Goal: Task Accomplishment & Management: Use online tool/utility

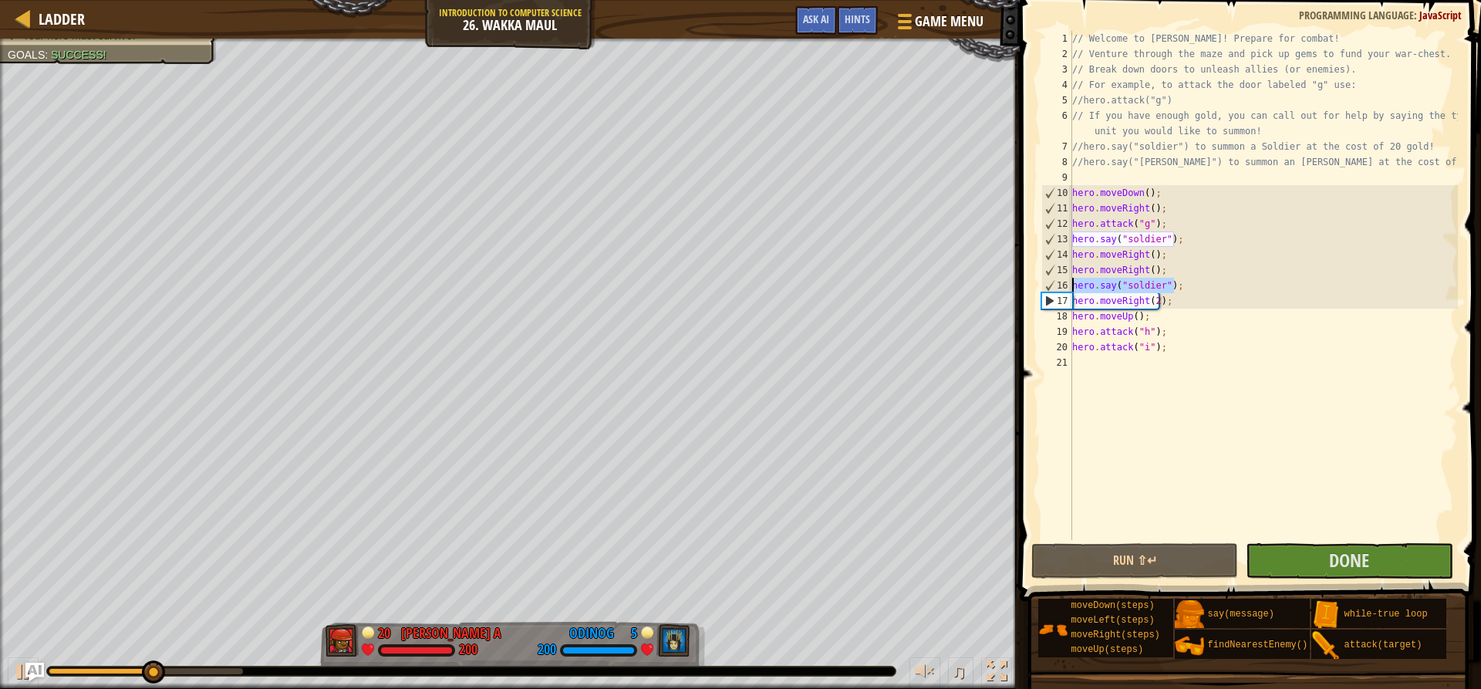
drag, startPoint x: 1175, startPoint y: 285, endPoint x: 1057, endPoint y: 278, distance: 118.2
click at [1057, 278] on div "1 2 3 4 5 6 7 8 9 10 11 12 13 14 15 16 17 18 19 20 21 // Welcome to Wakka Maul!…" at bounding box center [1248, 285] width 420 height 509
type textarea "hero.say("soldier");"
type textarea "="
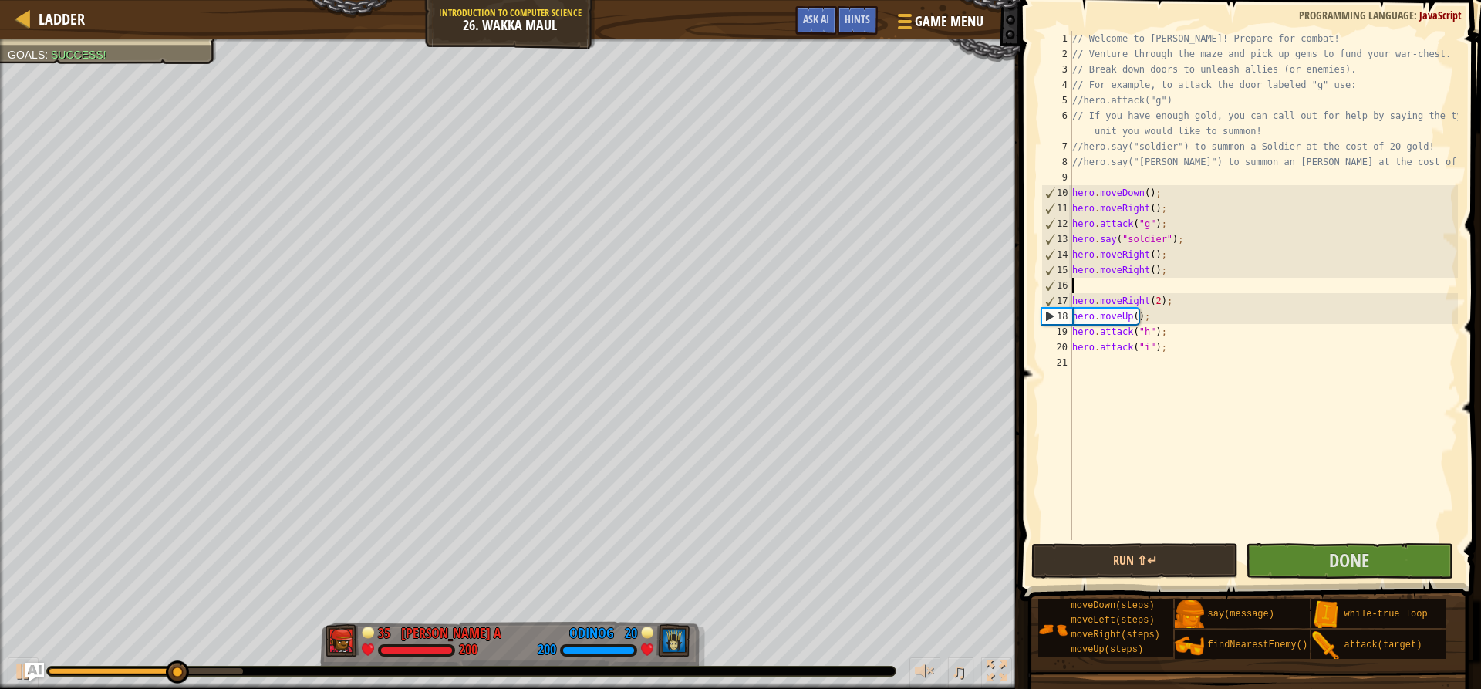
drag, startPoint x: 1259, startPoint y: 309, endPoint x: 1259, endPoint y: 319, distance: 9.3
click at [1259, 313] on div "// Welcome to [PERSON_NAME]! Prepare for combat! // Venture through the maze an…" at bounding box center [1263, 301] width 389 height 540
type textarea "hero.moveUp();"
click at [1273, 390] on div "// Welcome to [PERSON_NAME]! Prepare for combat! // Venture through the maze an…" at bounding box center [1263, 301] width 389 height 540
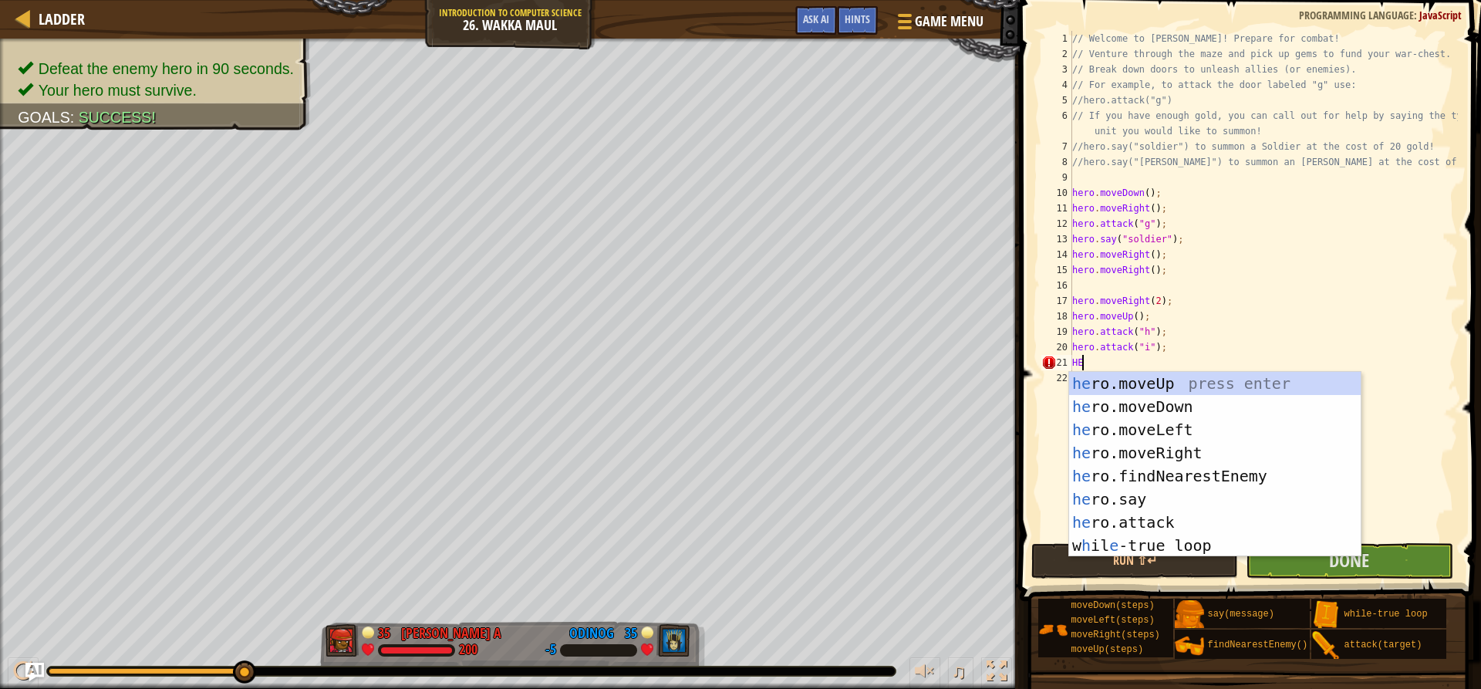
type textarea "H"
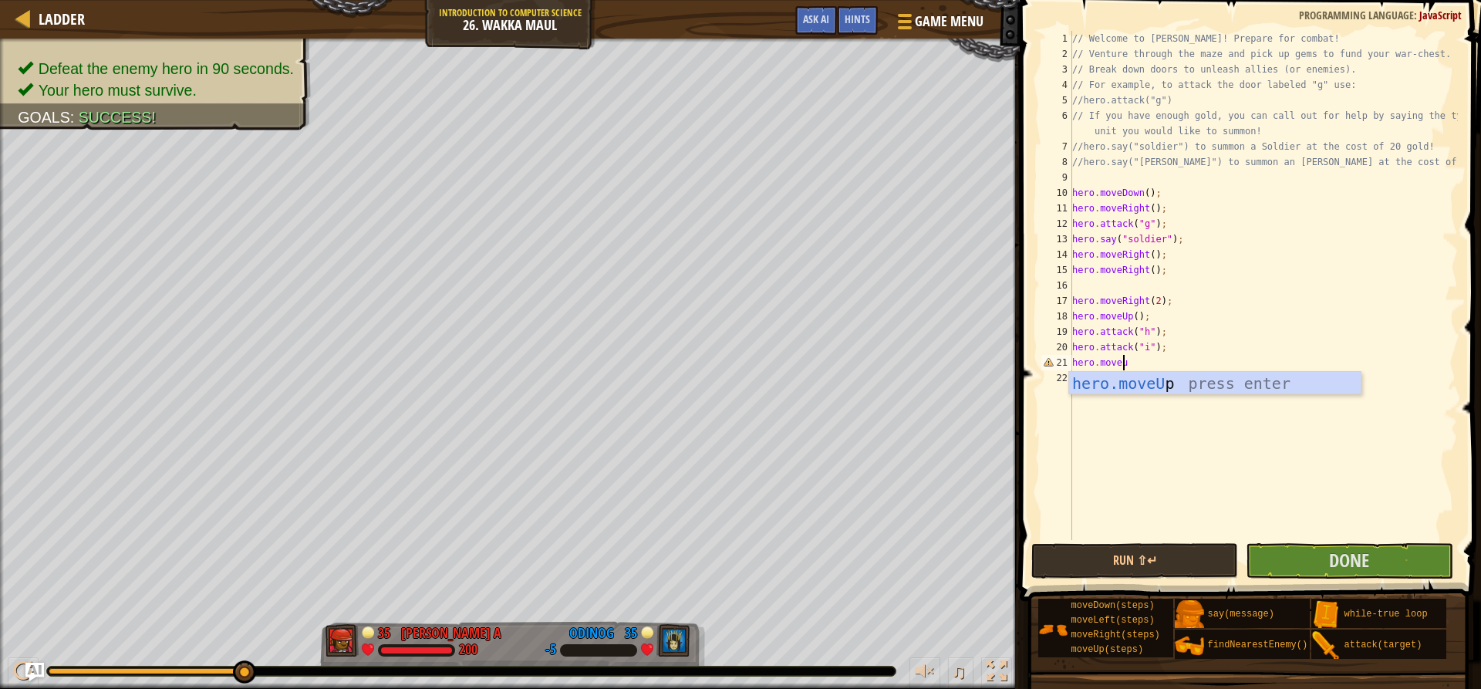
scroll to position [7, 4]
type textarea "hero.moveup();"
click at [1090, 374] on div "// Welcome to [PERSON_NAME]! Prepare for combat! // Venture through the maze an…" at bounding box center [1263, 301] width 389 height 540
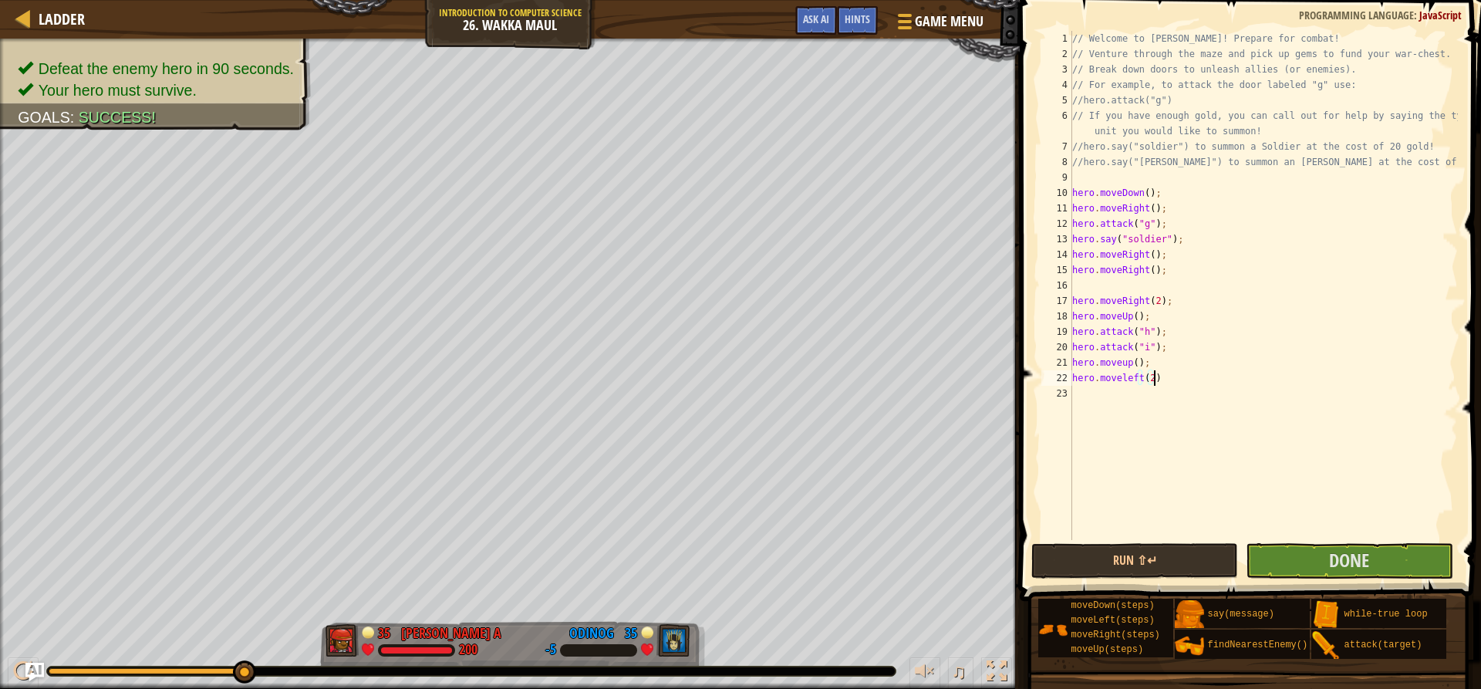
type textarea "hero.moveleft(2);"
click at [1122, 396] on div "// Welcome to [PERSON_NAME]! Prepare for combat! // Venture through the maze an…" at bounding box center [1263, 301] width 389 height 540
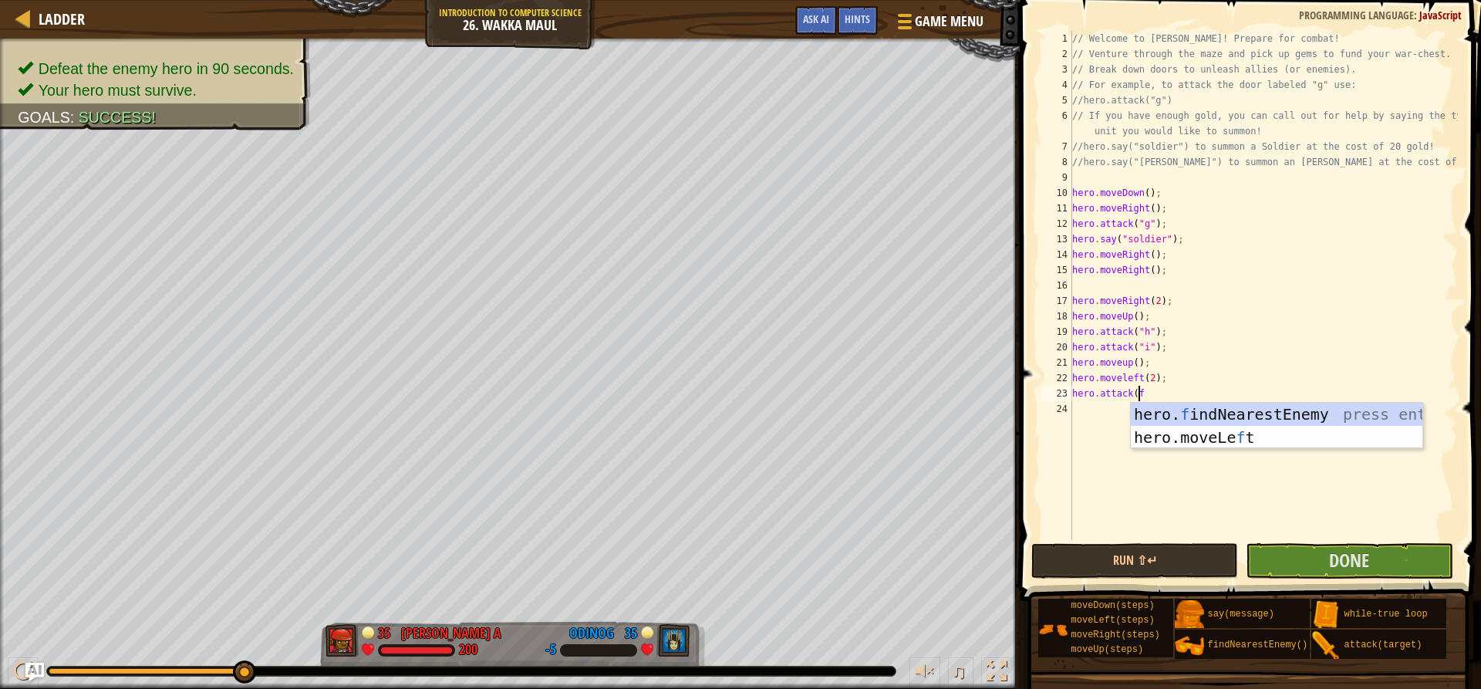
scroll to position [7, 5]
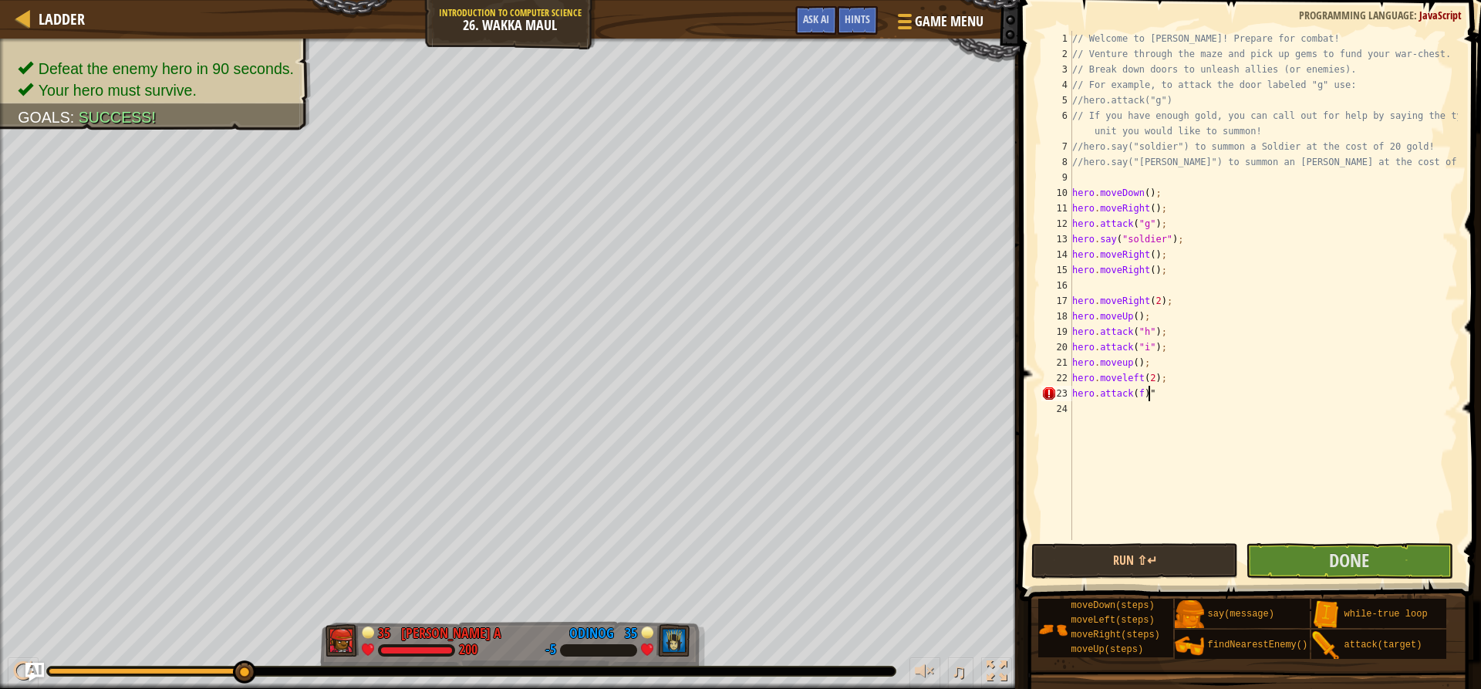
click at [1139, 393] on div "// Welcome to [PERSON_NAME]! Prepare for combat! // Venture through the maze an…" at bounding box center [1263, 301] width 389 height 540
click at [1179, 565] on button "Run ⇧↵" at bounding box center [1134, 560] width 207 height 35
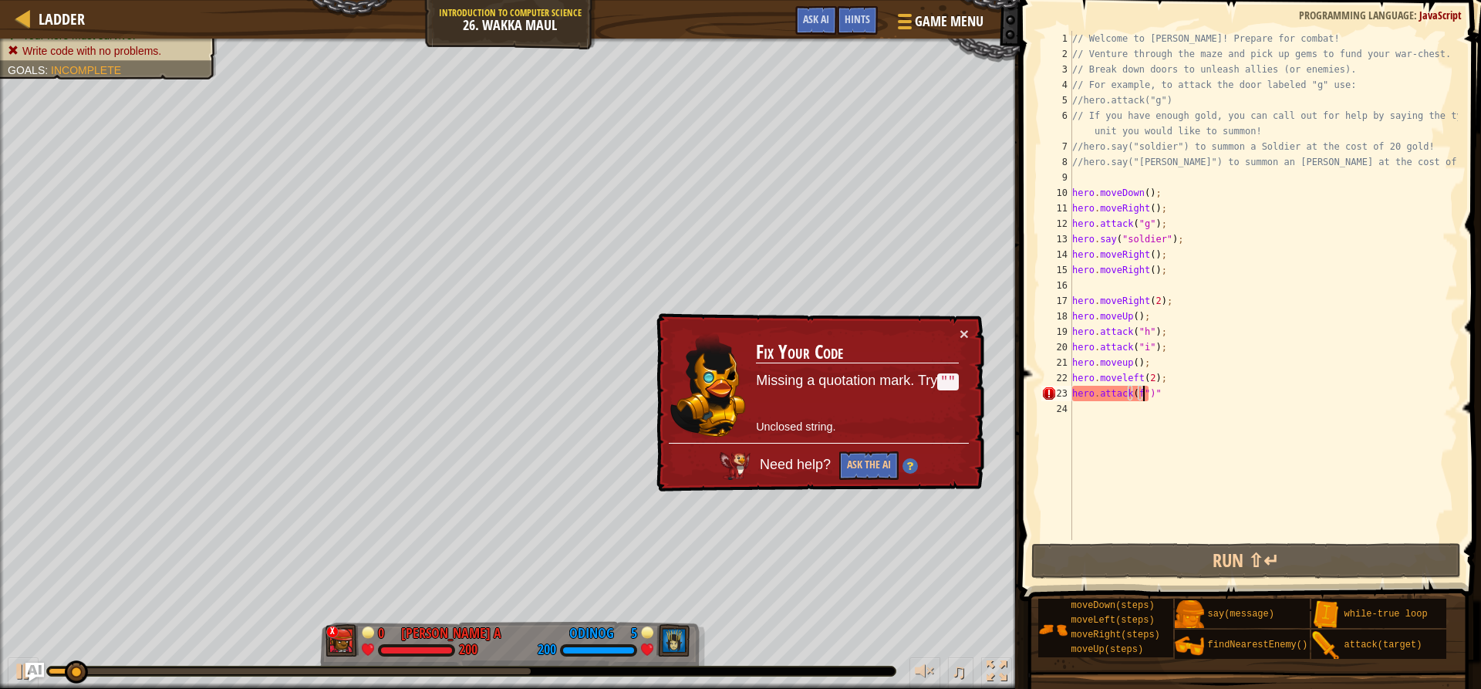
scroll to position [7, 6]
click at [1134, 397] on div "// Welcome to [PERSON_NAME]! Prepare for combat! // Venture through the maze an…" at bounding box center [1263, 301] width 389 height 540
type textarea "hero.attack("f")""
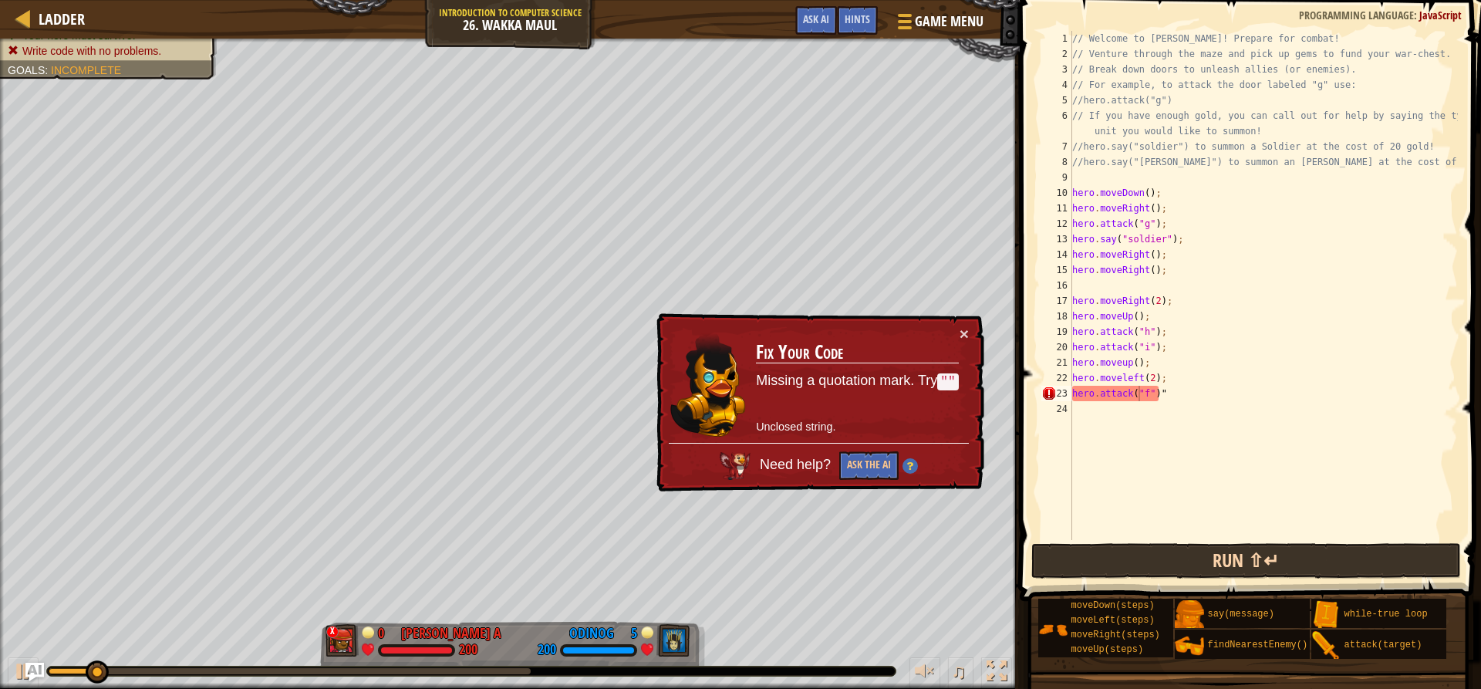
drag, startPoint x: 1128, startPoint y: 579, endPoint x: 1136, endPoint y: 543, distance: 37.2
click at [1129, 579] on span at bounding box center [1252, 278] width 474 height 646
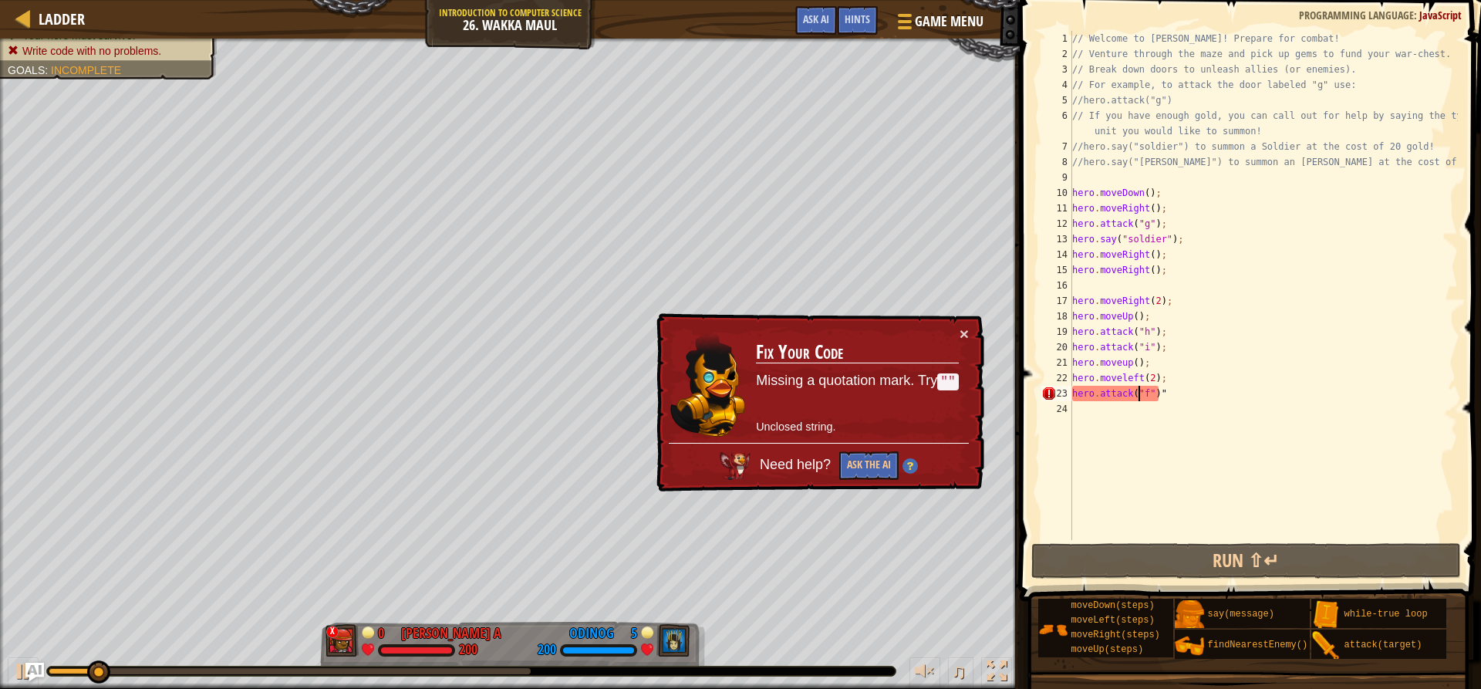
click at [1138, 539] on div "// Welcome to [PERSON_NAME]! Prepare for combat! // Venture through the maze an…" at bounding box center [1263, 301] width 389 height 540
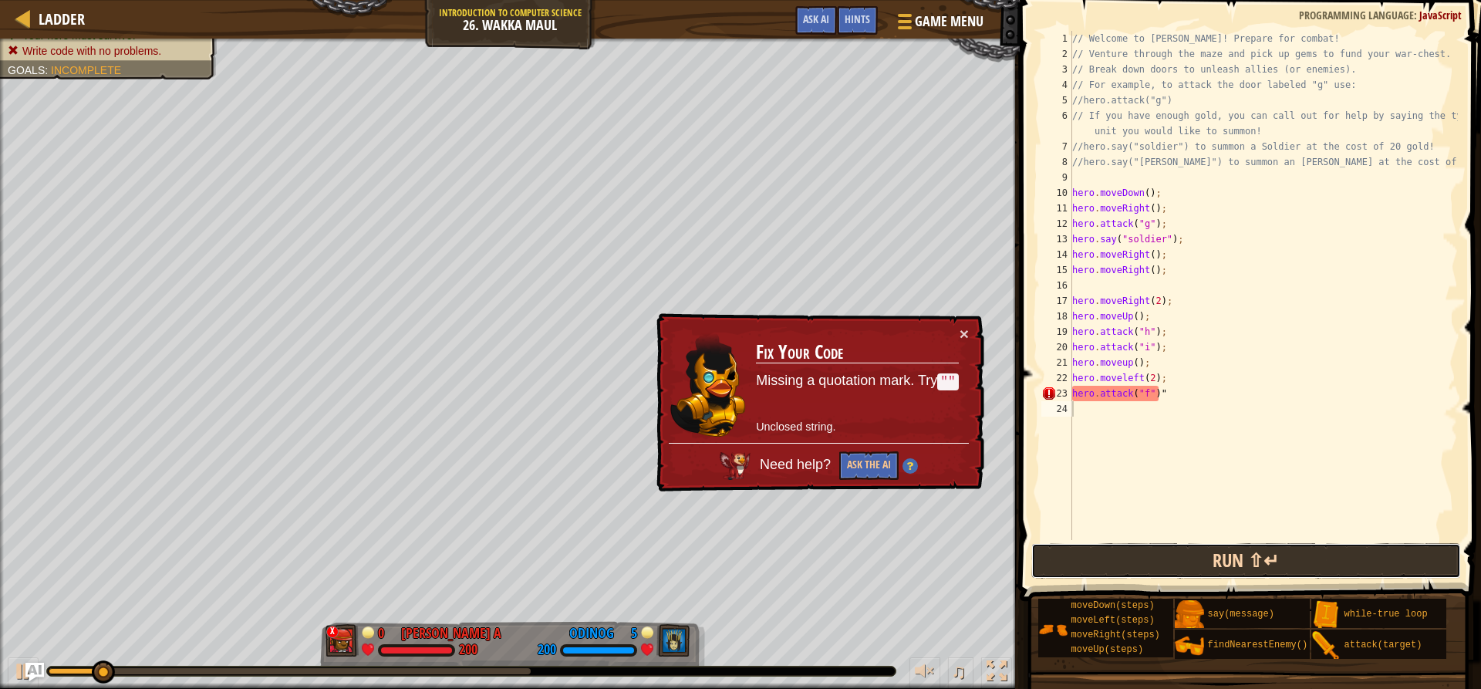
click at [1141, 558] on button "Run ⇧↵" at bounding box center [1245, 560] width 429 height 35
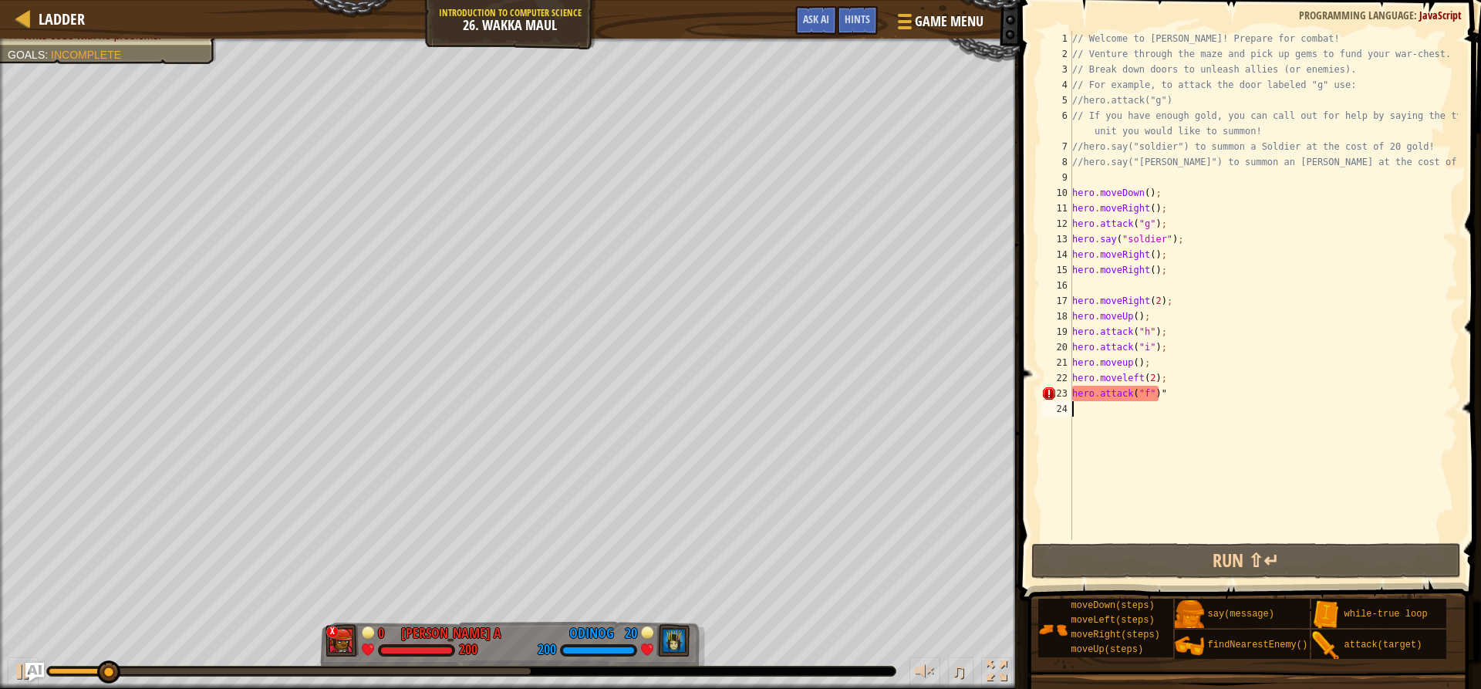
click at [1167, 393] on div "// Welcome to [PERSON_NAME]! Prepare for combat! // Venture through the maze an…" at bounding box center [1263, 301] width 389 height 540
click at [1206, 581] on span at bounding box center [1252, 278] width 474 height 646
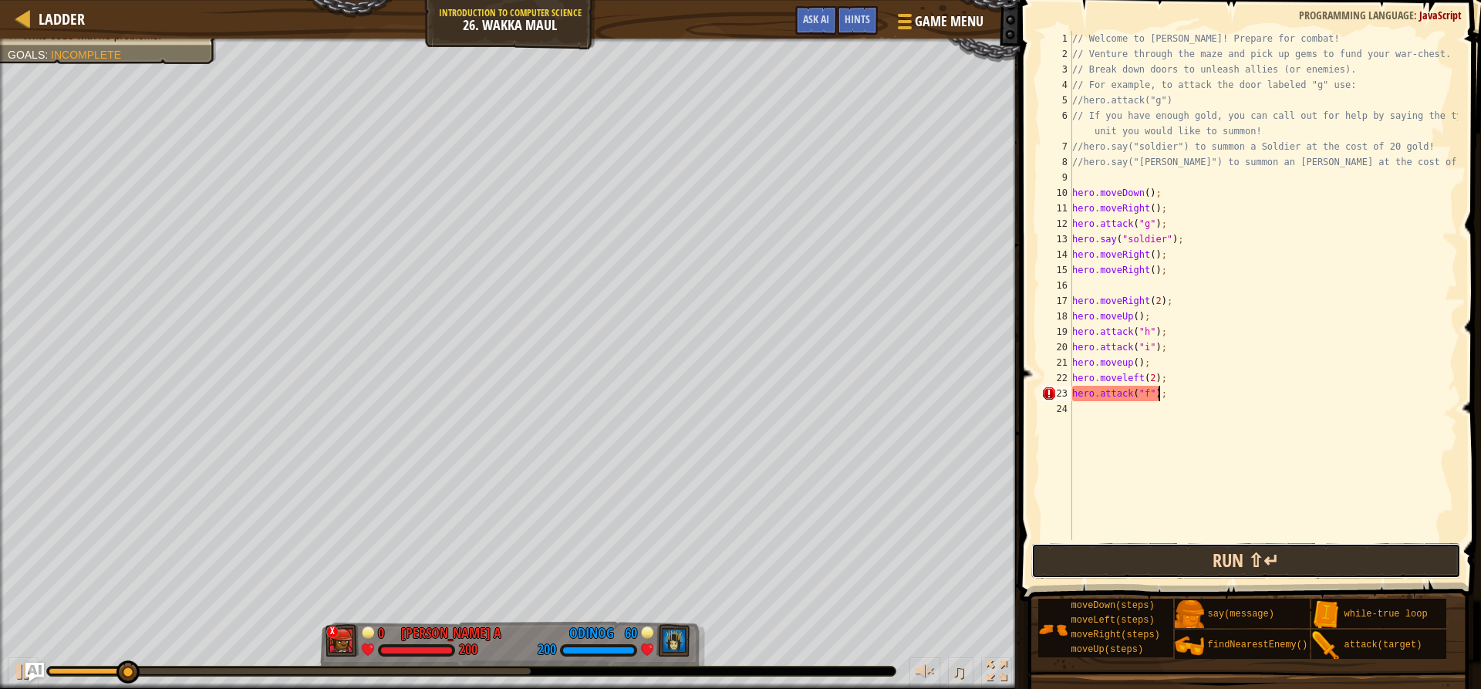
click at [1209, 563] on button "Run ⇧↵" at bounding box center [1245, 560] width 429 height 35
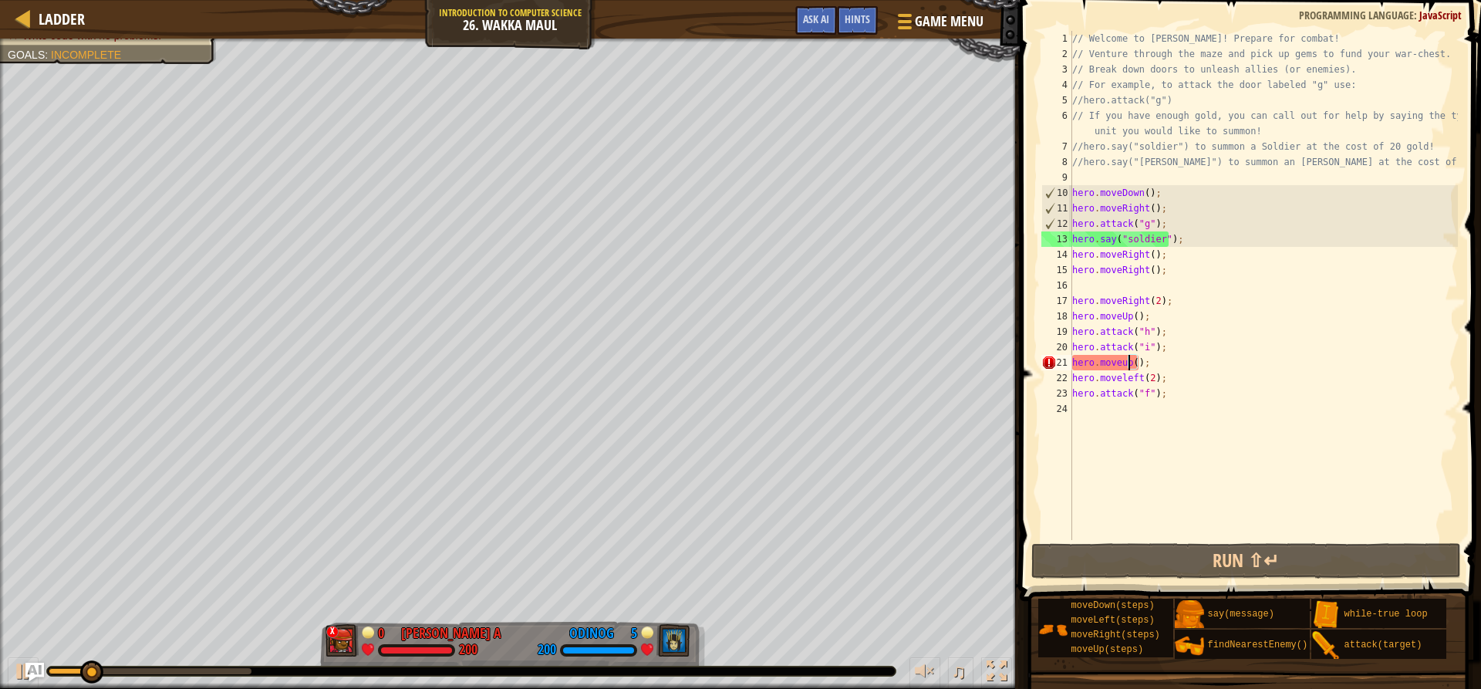
click at [1127, 358] on div "// Welcome to [PERSON_NAME]! Prepare for combat! // Venture through the maze an…" at bounding box center [1263, 301] width 389 height 540
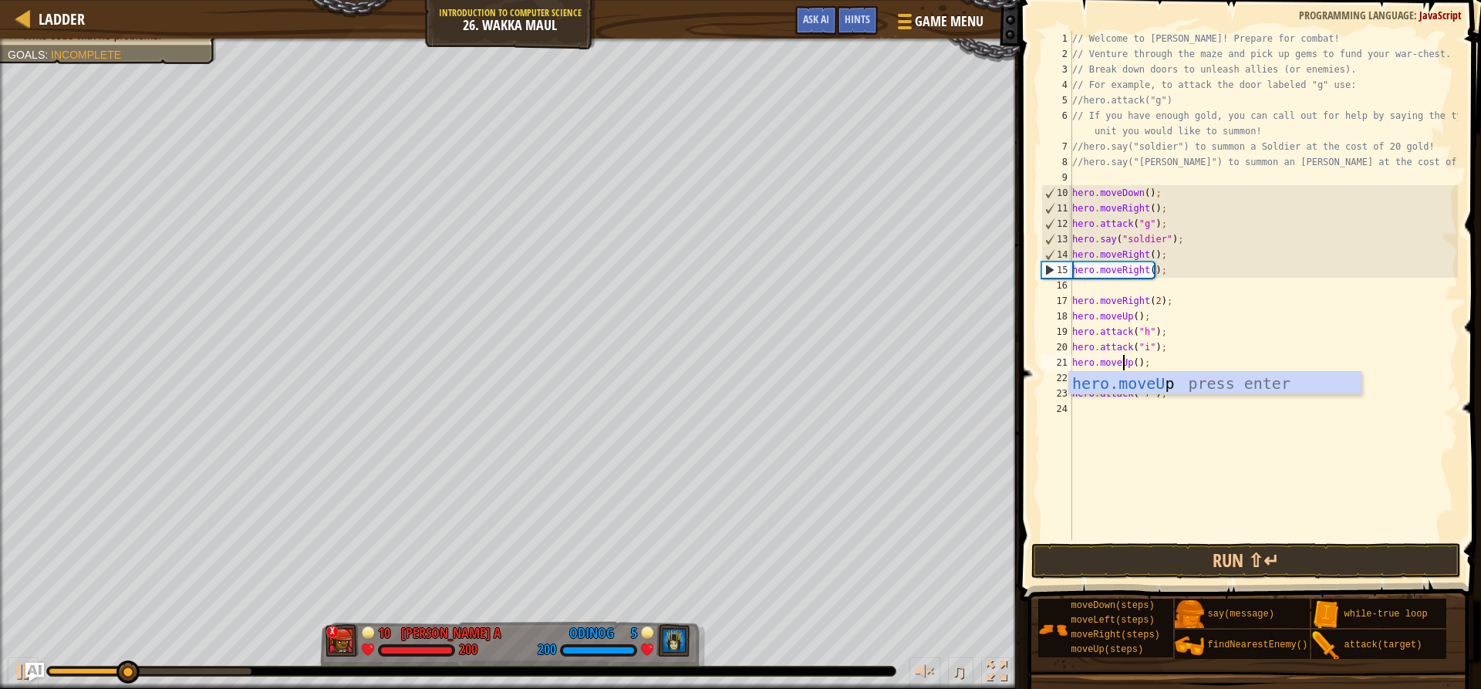
scroll to position [7, 5]
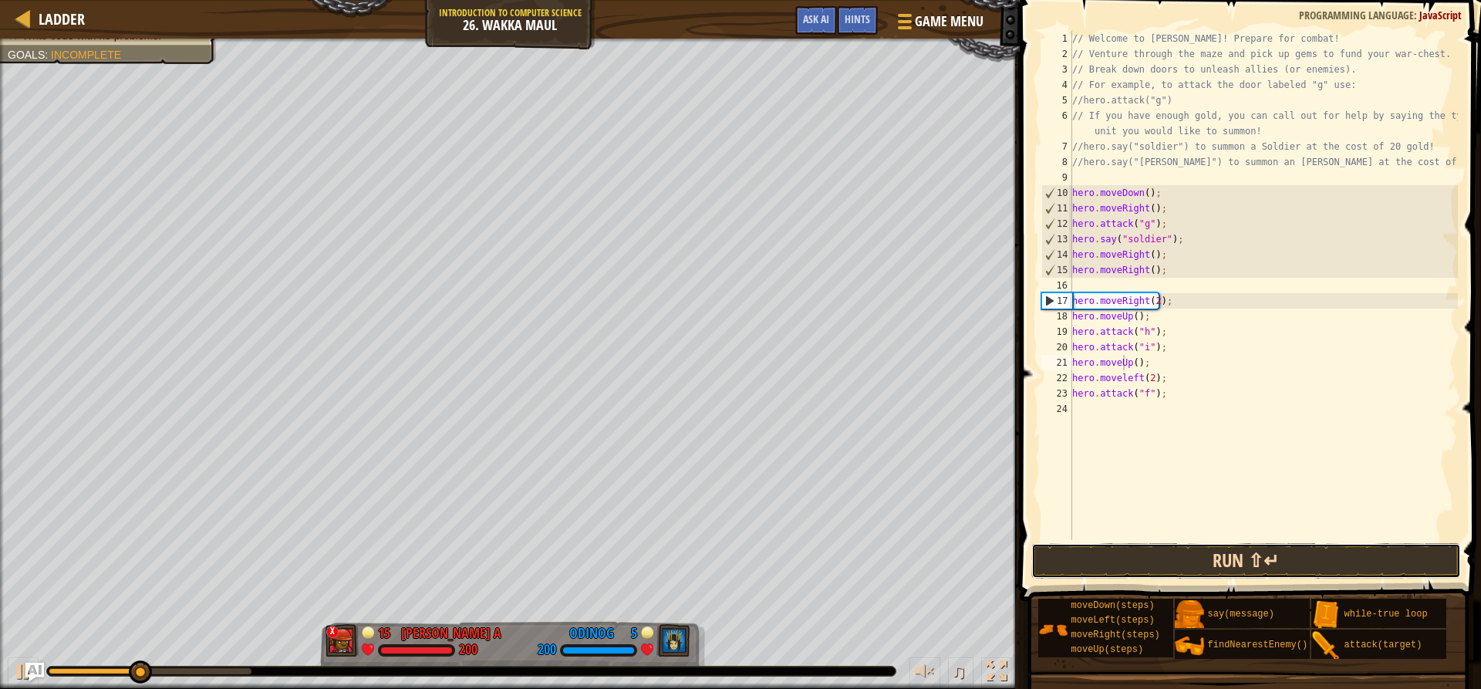
click at [1100, 543] on button "Run ⇧↵" at bounding box center [1245, 560] width 429 height 35
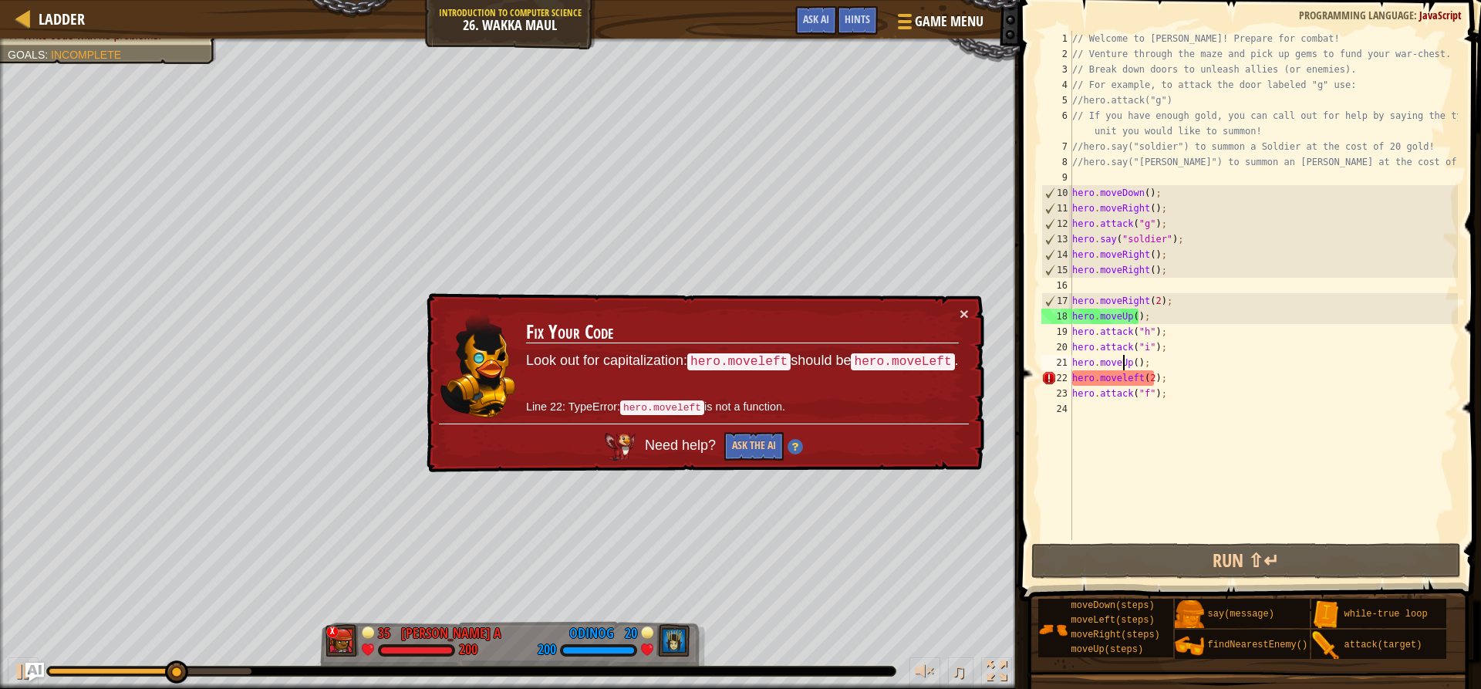
click at [1122, 379] on div "// Welcome to [PERSON_NAME]! Prepare for combat! // Venture through the maze an…" at bounding box center [1263, 301] width 389 height 540
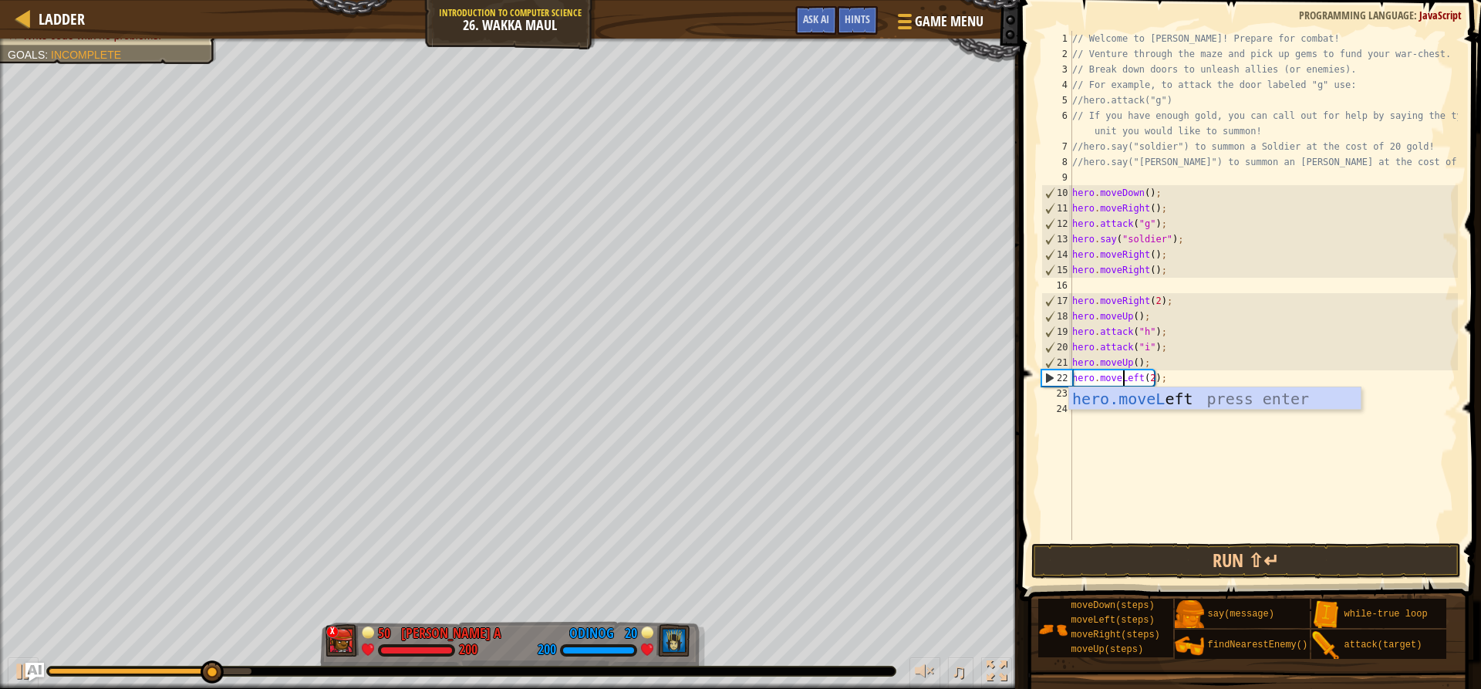
click at [1150, 373] on div "// Welcome to [PERSON_NAME]! Prepare for combat! // Venture through the maze an…" at bounding box center [1263, 301] width 389 height 540
type textarea "hero.moveLeft(2);"
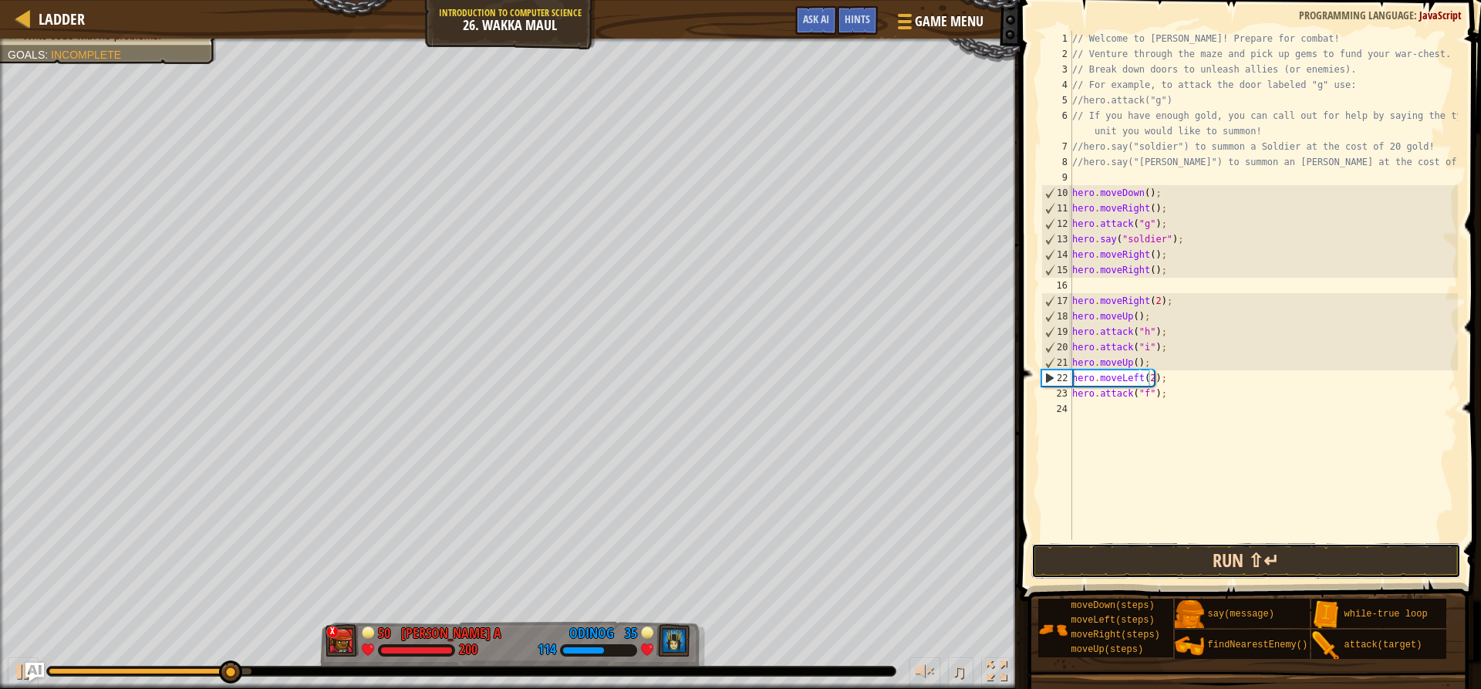
click at [1192, 545] on button "Run ⇧↵" at bounding box center [1245, 560] width 429 height 35
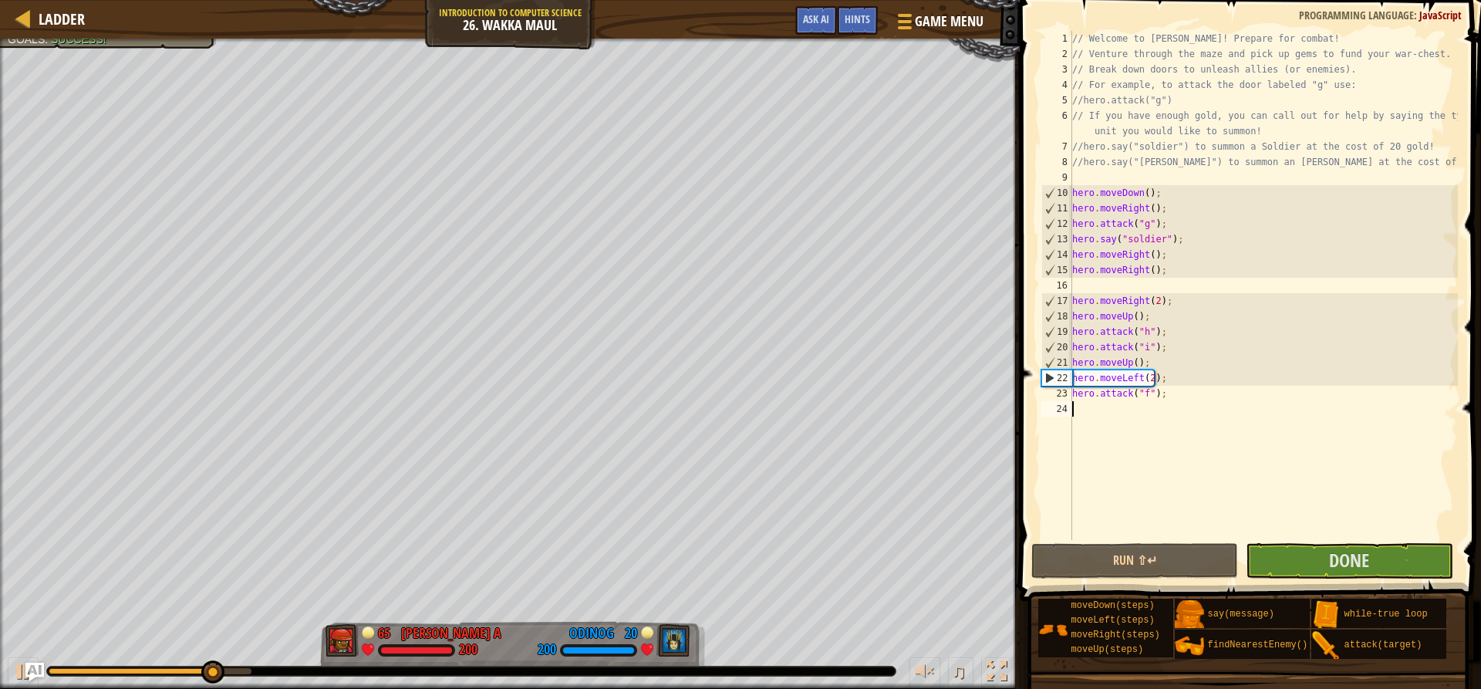
click at [1118, 406] on div "// Welcome to [PERSON_NAME]! Prepare for combat! // Venture through the maze an…" at bounding box center [1263, 301] width 389 height 540
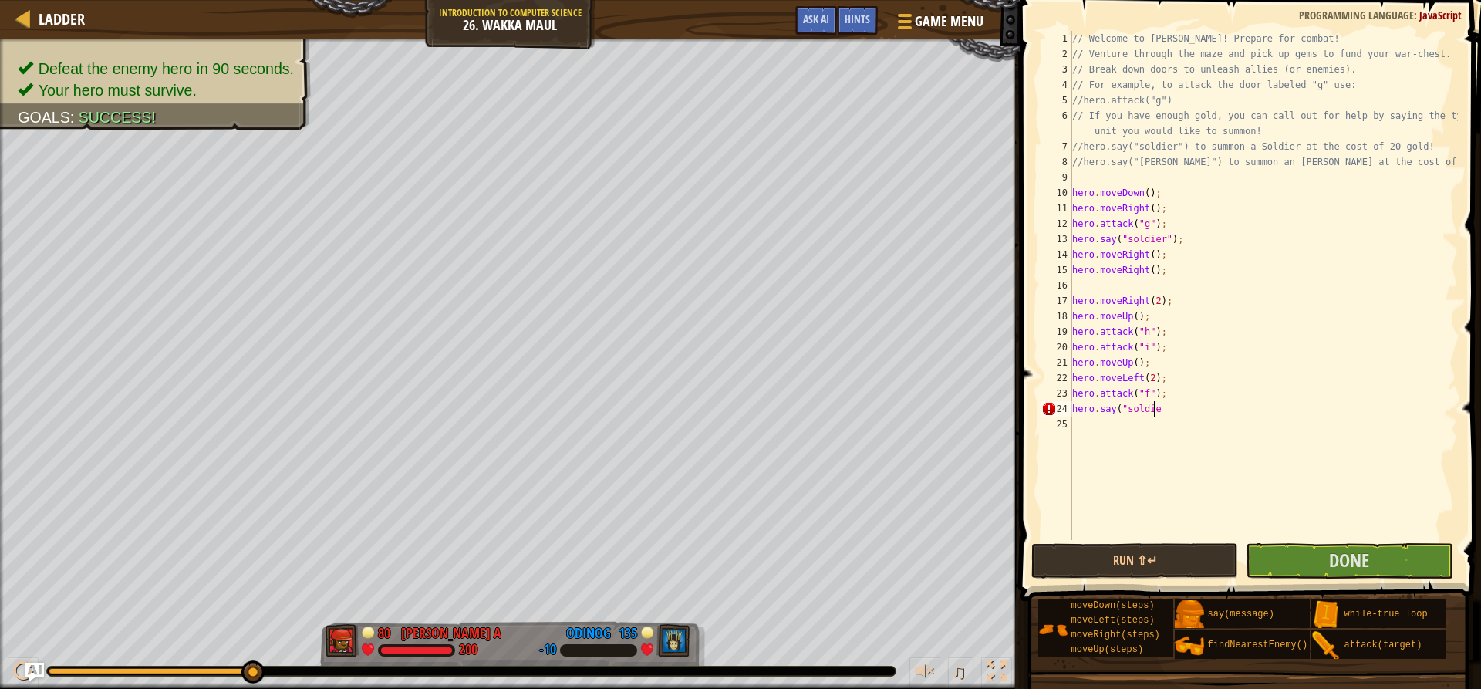
scroll to position [7, 6]
type textarea "hero.say("soldier");"
click at [1113, 402] on div "// Welcome to [PERSON_NAME]! Prepare for combat! // Venture through the maze an…" at bounding box center [1263, 301] width 389 height 540
drag, startPoint x: 1105, startPoint y: 418, endPoint x: 1102, endPoint y: 427, distance: 9.0
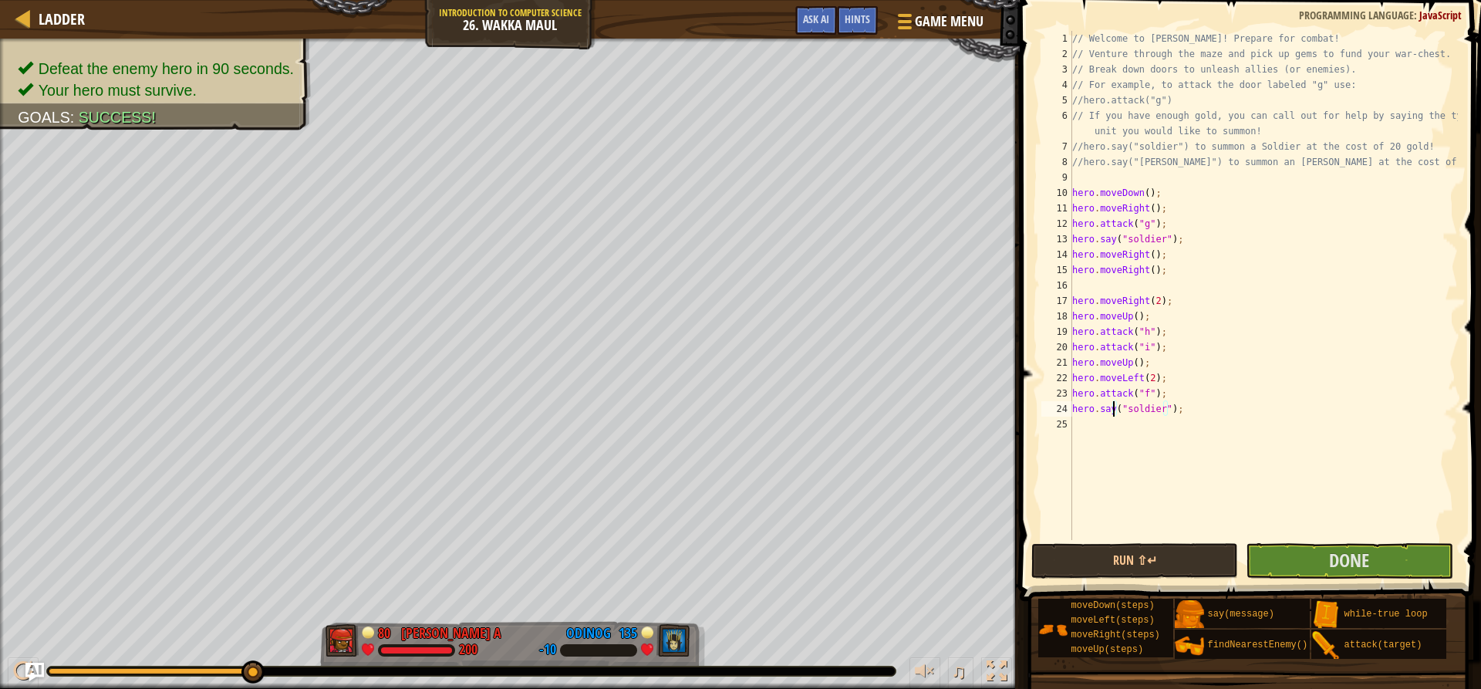
click at [1102, 427] on div "// Welcome to [PERSON_NAME]! Prepare for combat! // Venture through the maze an…" at bounding box center [1263, 301] width 389 height 540
type textarea "hero.moveUp();"
type textarea "hero.moveRight();"
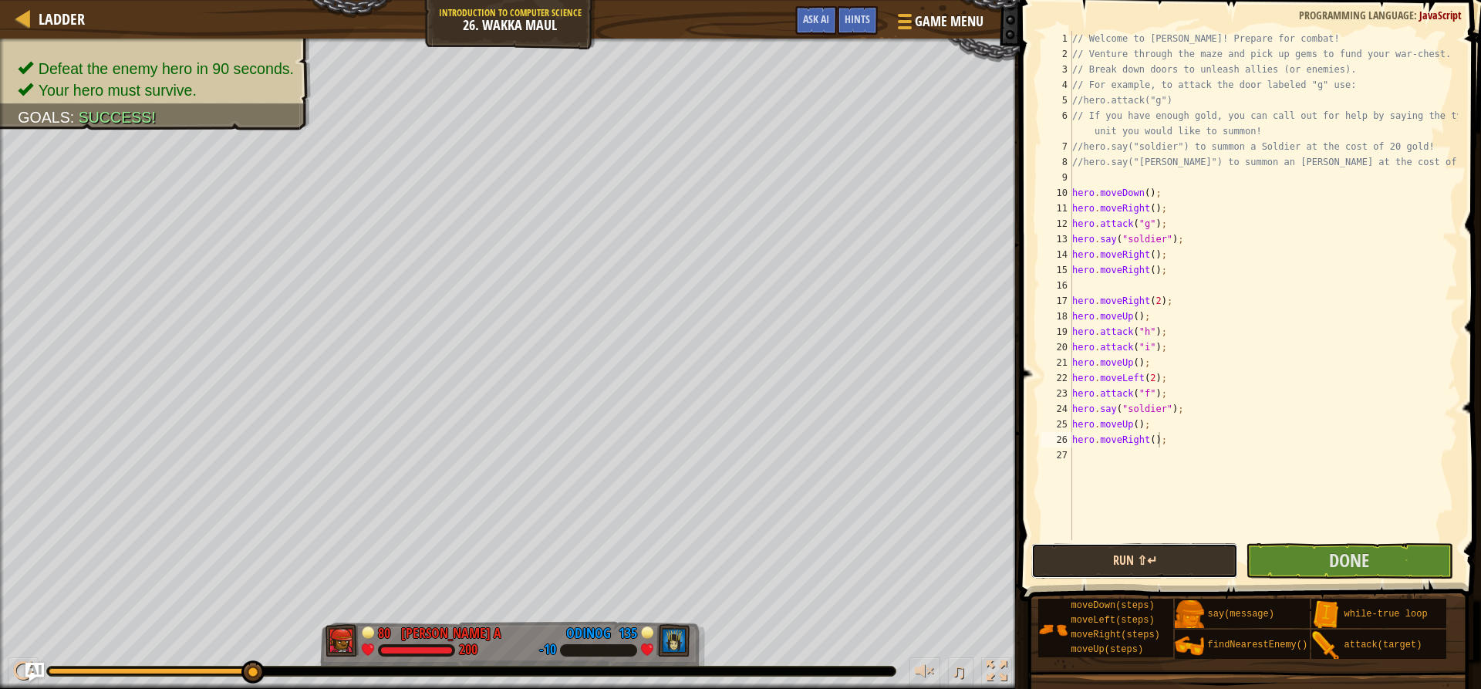
click at [1074, 548] on button "Run ⇧↵" at bounding box center [1134, 560] width 207 height 35
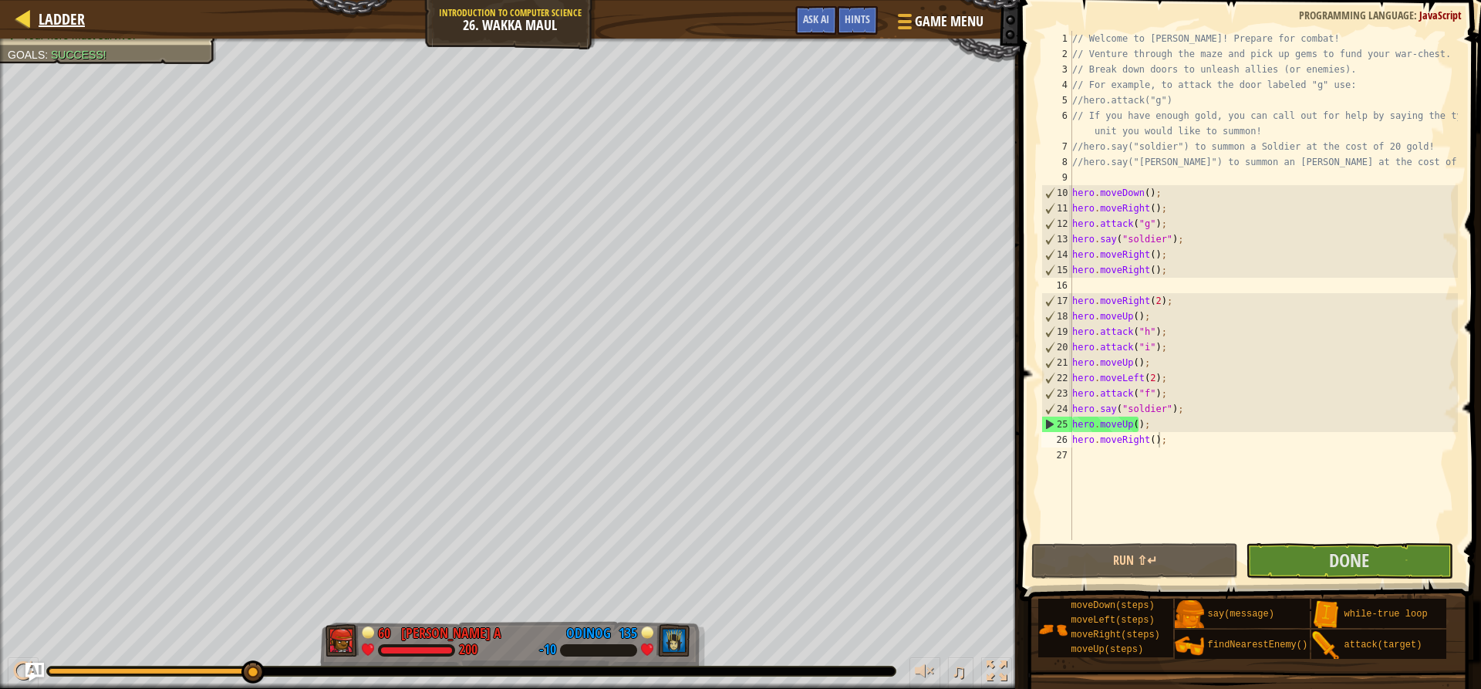
click at [58, 5] on div "Ladder" at bounding box center [58, 19] width 54 height 39
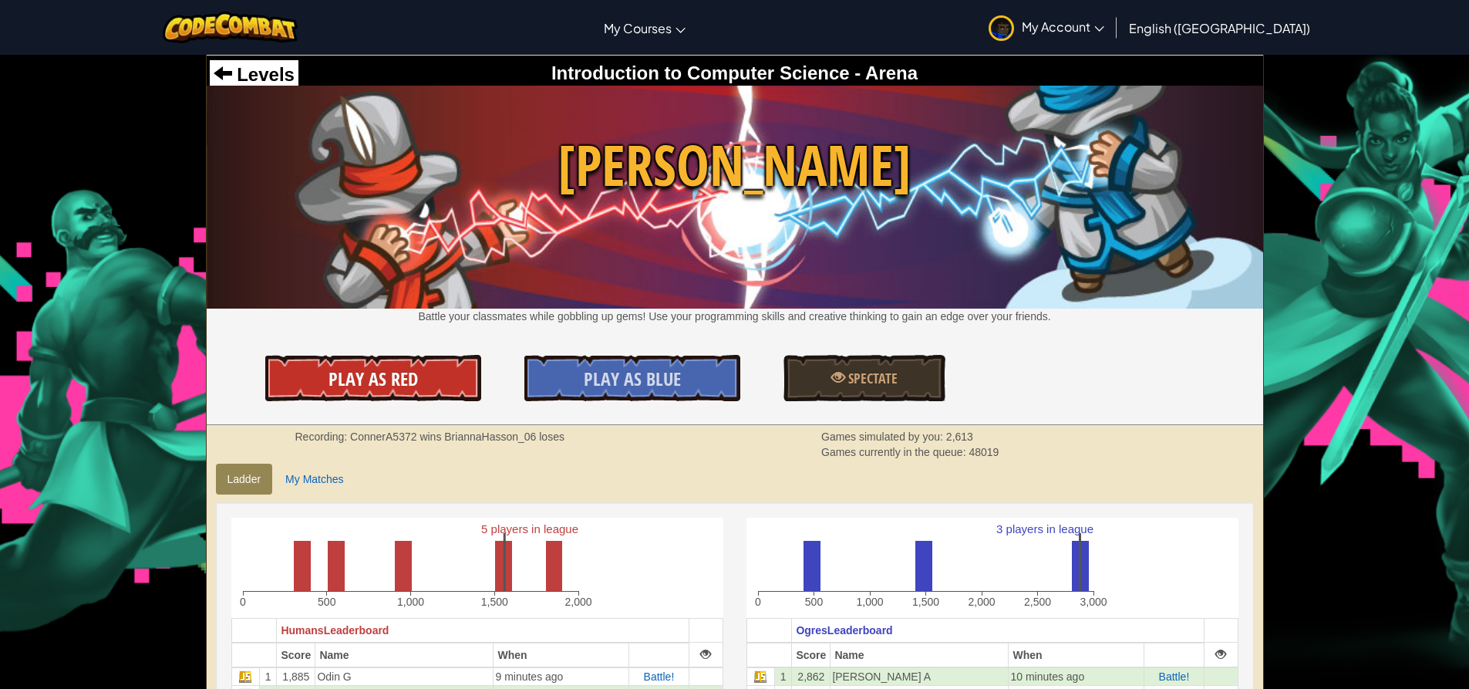
drag, startPoint x: 418, startPoint y: 349, endPoint x: 410, endPoint y: 364, distance: 17.2
click at [417, 349] on div "Levels Introduction to Computer Science - Arena Wakka Maul Battle your classmat…" at bounding box center [735, 240] width 1057 height 369
click at [406, 371] on span "Play As Red" at bounding box center [373, 378] width 89 height 25
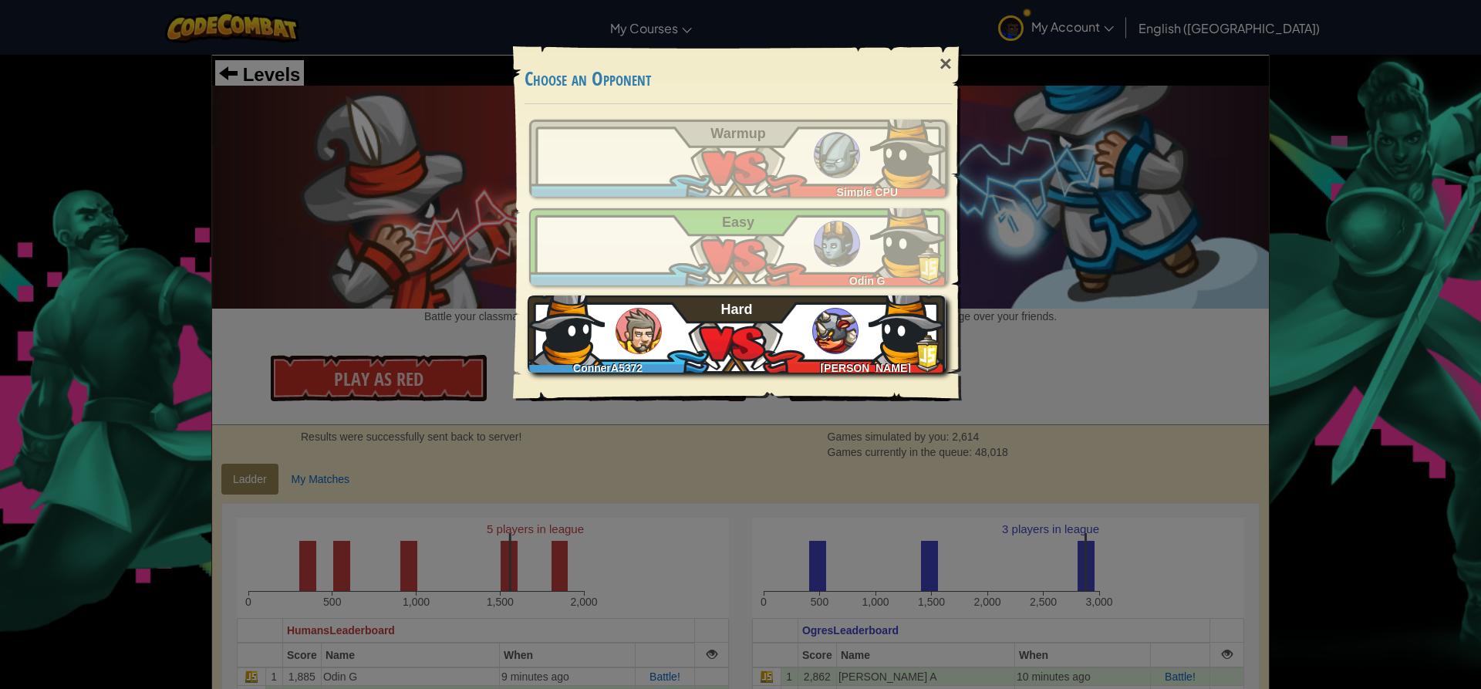
click at [636, 331] on img at bounding box center [638, 331] width 46 height 46
